Goal: Task Accomplishment & Management: Complete application form

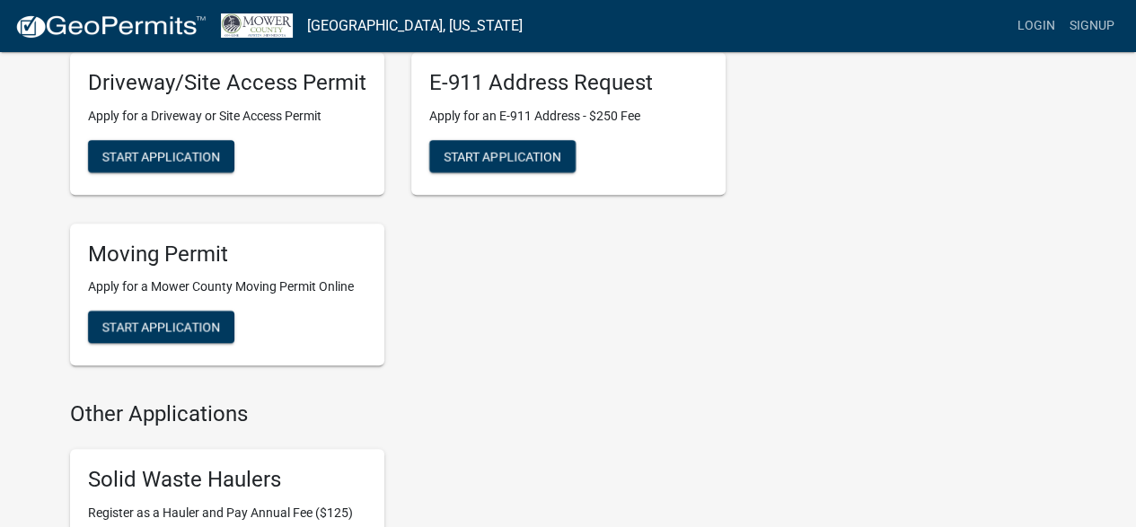
scroll to position [593, 0]
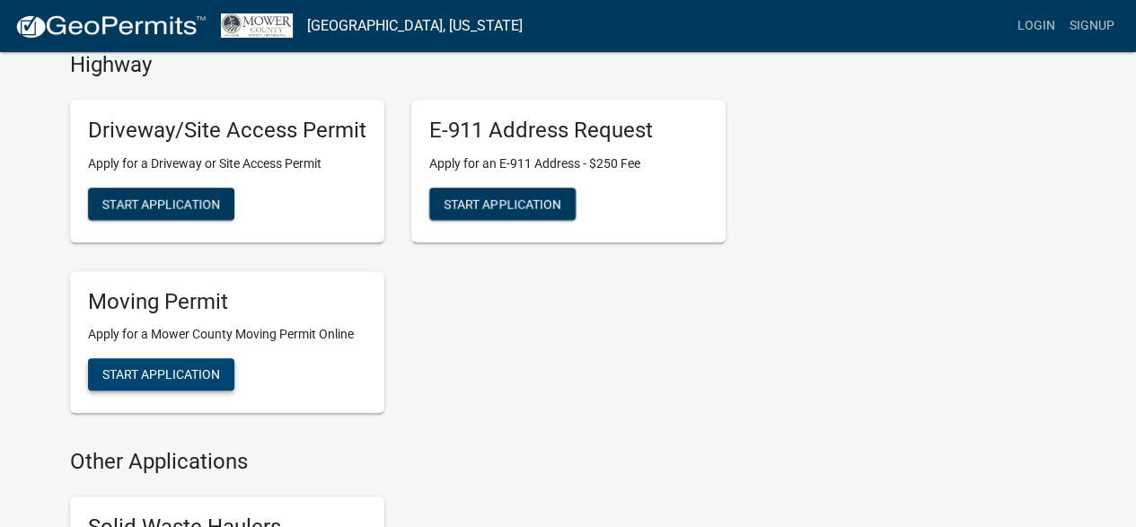
click at [147, 369] on span "Start Application" at bounding box center [161, 374] width 118 height 14
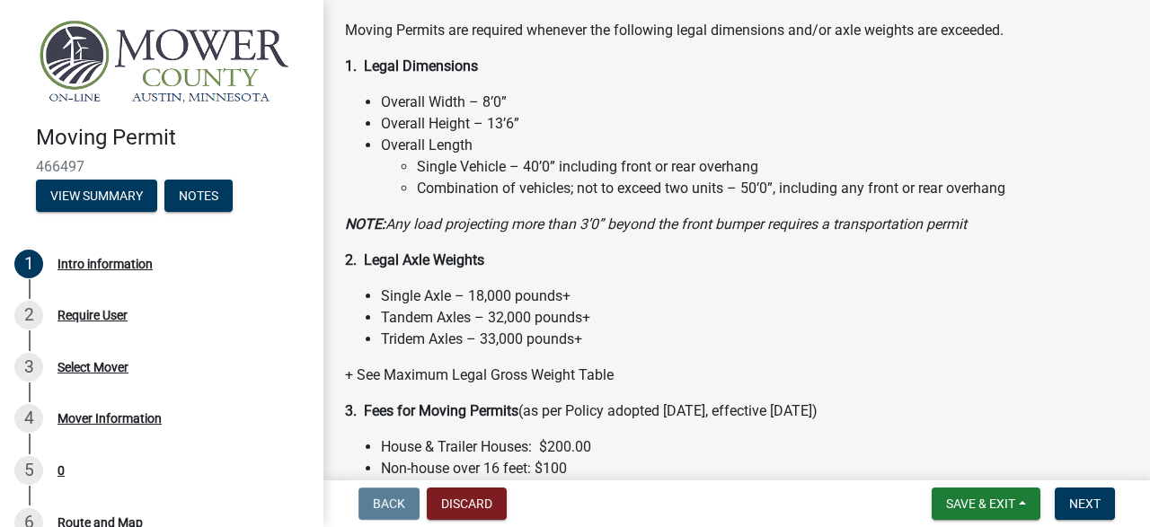
scroll to position [214, 0]
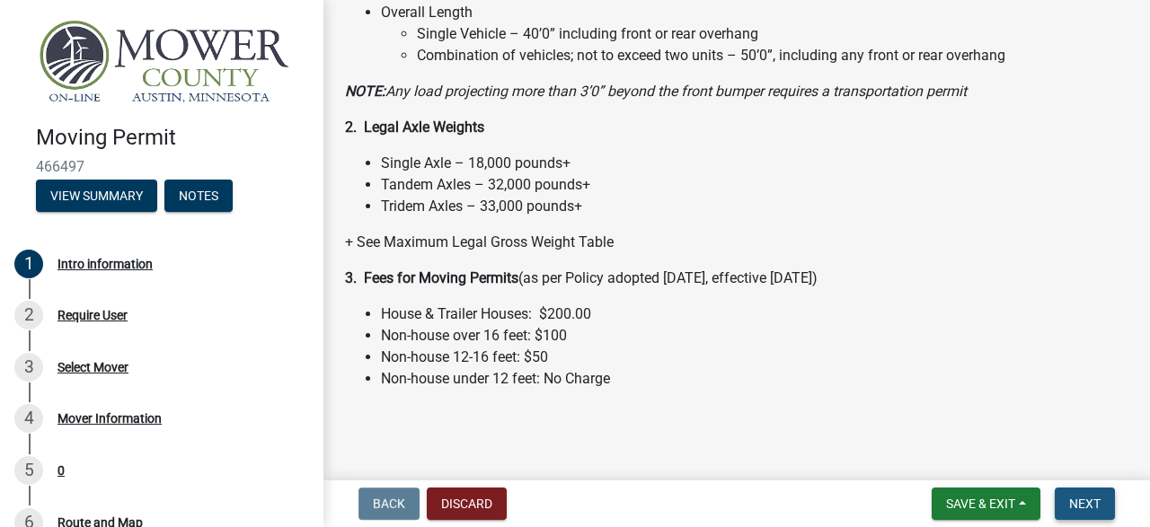
click at [1084, 498] on span "Next" at bounding box center [1084, 504] width 31 height 14
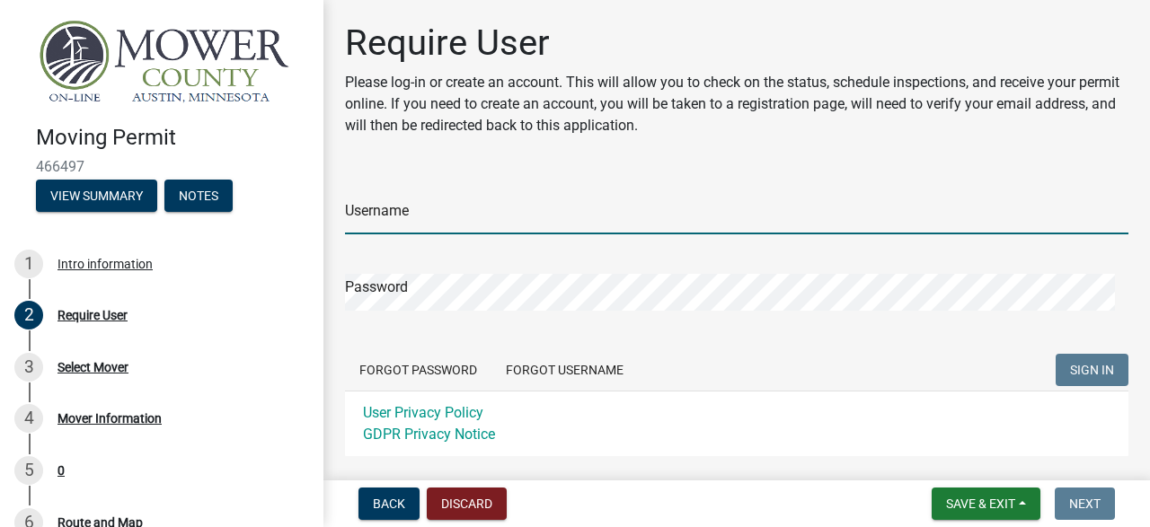
click at [395, 216] on input "Username" at bounding box center [736, 216] width 783 height 37
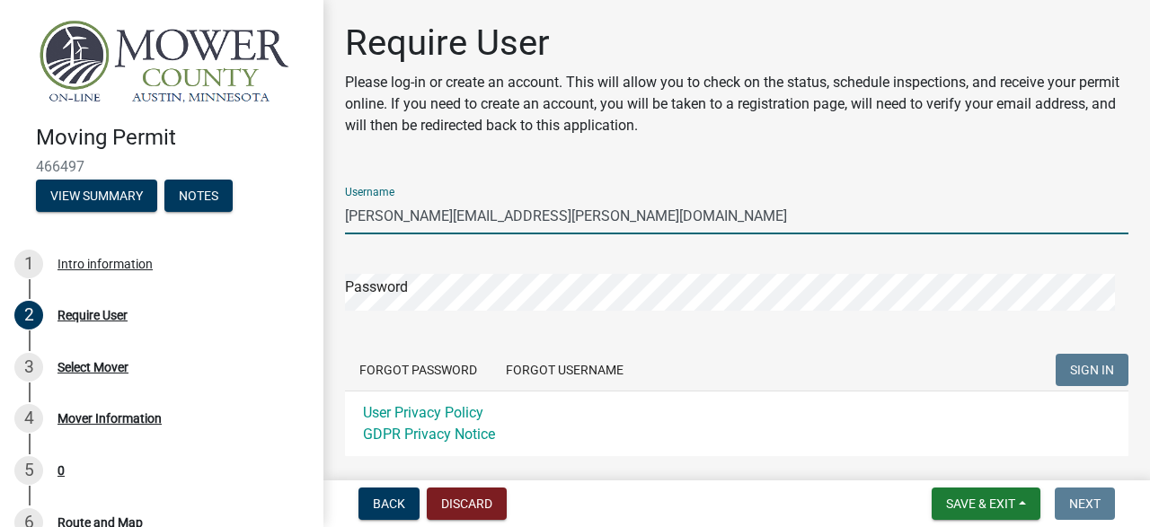
type input "[PERSON_NAME][EMAIL_ADDRESS][PERSON_NAME][DOMAIN_NAME]"
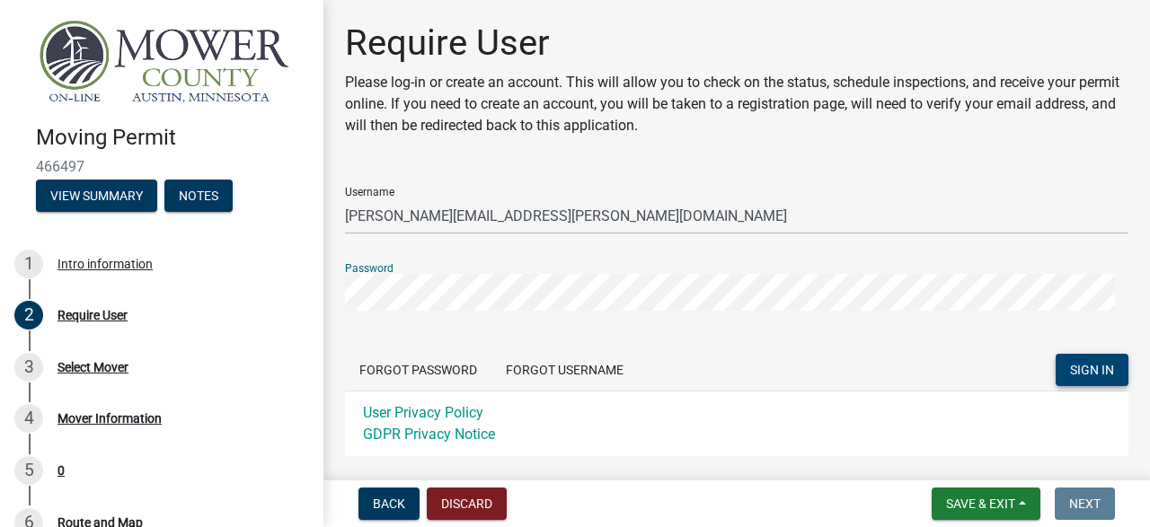
click at [1072, 368] on span "SIGN IN" at bounding box center [1092, 370] width 44 height 14
click at [584, 372] on button "Forgot Username" at bounding box center [564, 370] width 146 height 32
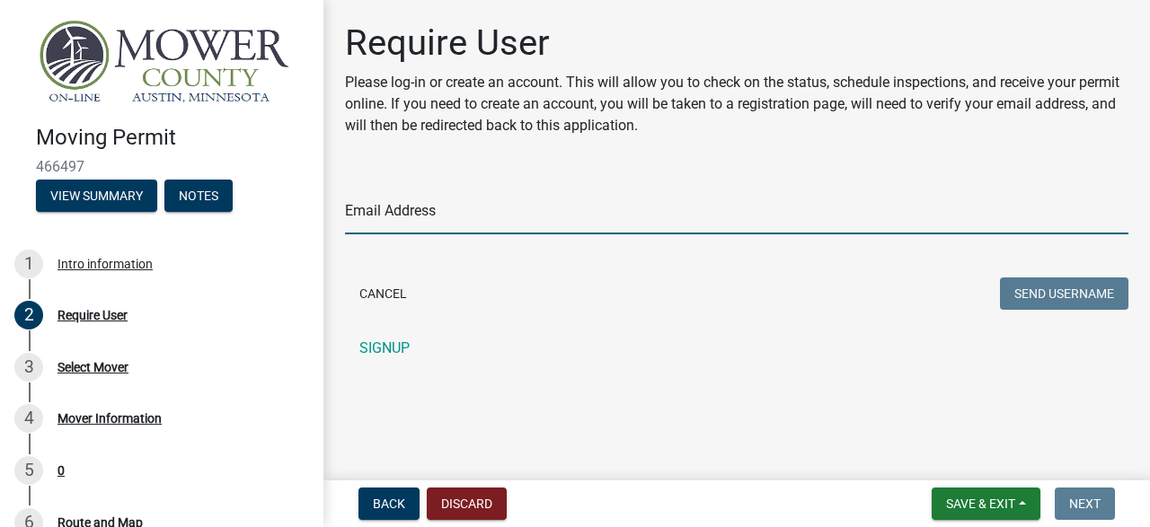
click at [460, 218] on input "Email Address" at bounding box center [736, 216] width 783 height 37
type input "[PERSON_NAME][EMAIL_ADDRESS][PERSON_NAME][DOMAIN_NAME]"
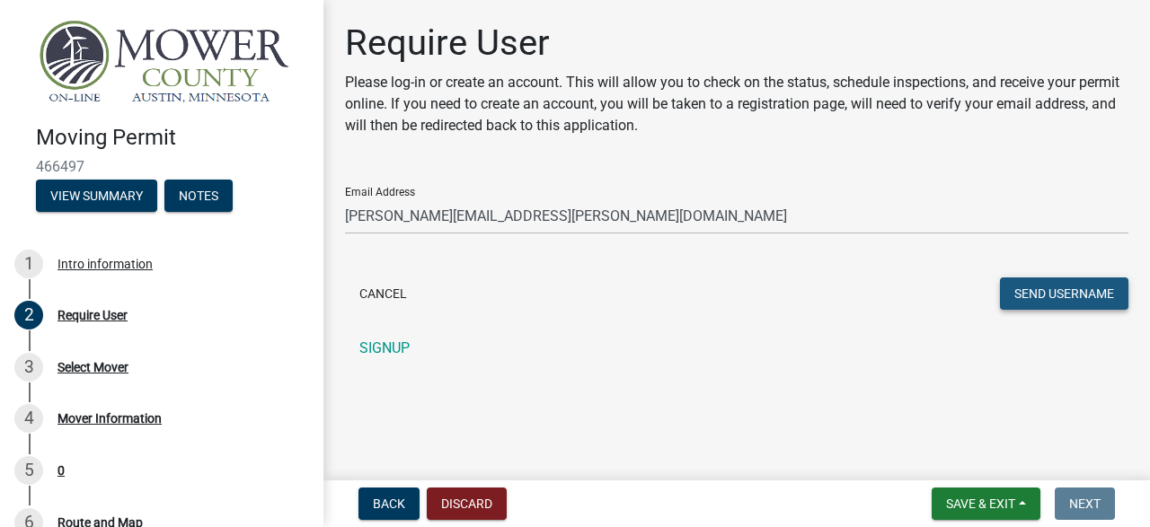
click at [1081, 289] on button "Send Username" at bounding box center [1064, 294] width 128 height 32
